Goal: Information Seeking & Learning: Check status

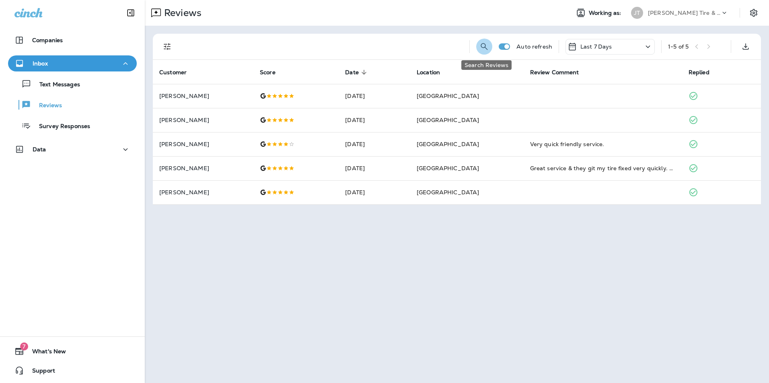
click at [485, 47] on icon "Search Reviews" at bounding box center [484, 47] width 10 height 10
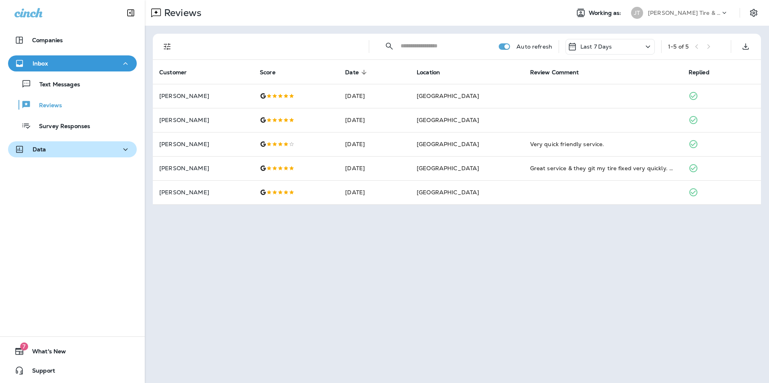
click at [56, 154] on div "Data" at bounding box center [72, 150] width 116 height 10
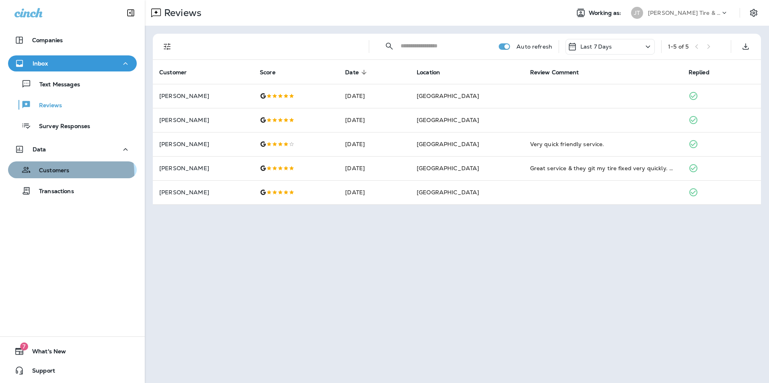
click at [57, 174] on p "Customers" at bounding box center [50, 171] width 38 height 8
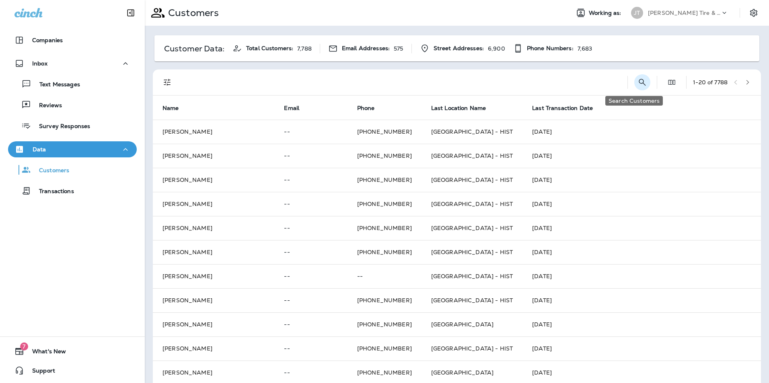
click at [639, 84] on icon "Search Customers" at bounding box center [642, 82] width 7 height 7
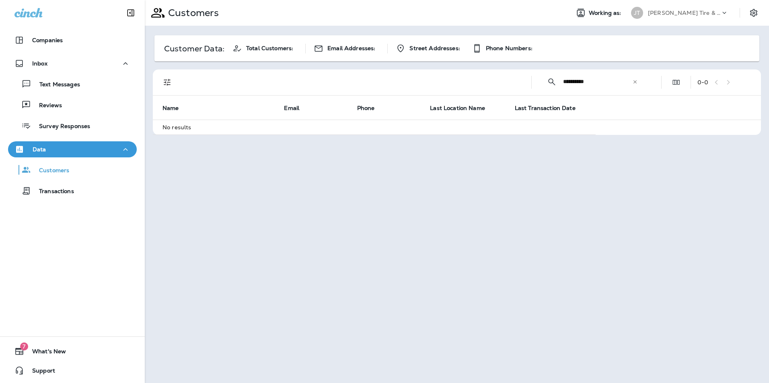
type input "**********"
click at [77, 127] on p "Survey Responses" at bounding box center [60, 127] width 59 height 8
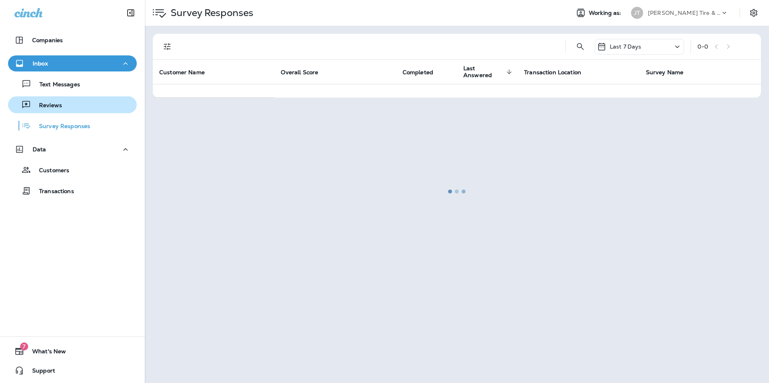
click at [57, 103] on p "Reviews" at bounding box center [46, 106] width 31 height 8
